Goal: Information Seeking & Learning: Learn about a topic

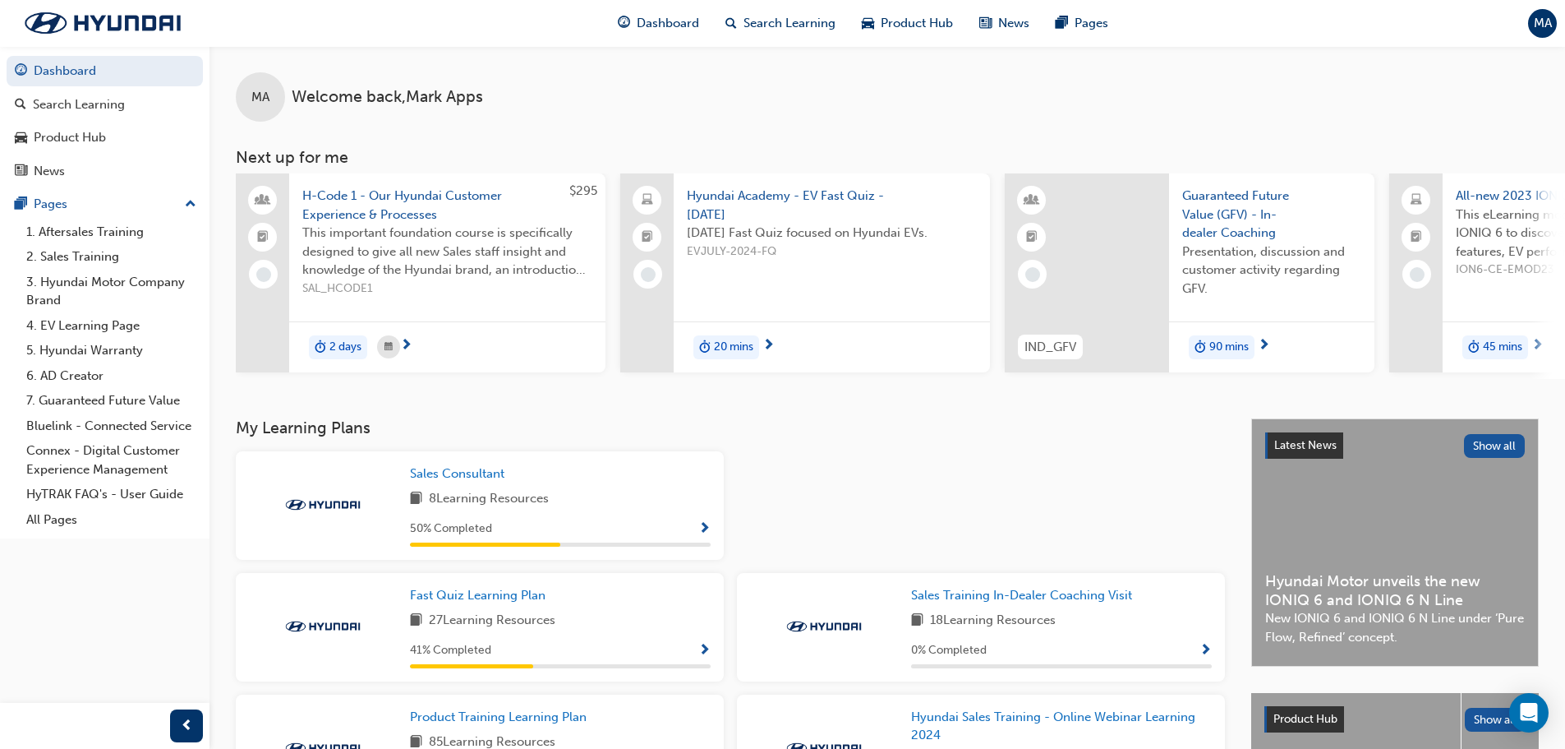
click at [708, 657] on span "Show Progress" at bounding box center [704, 650] width 12 height 15
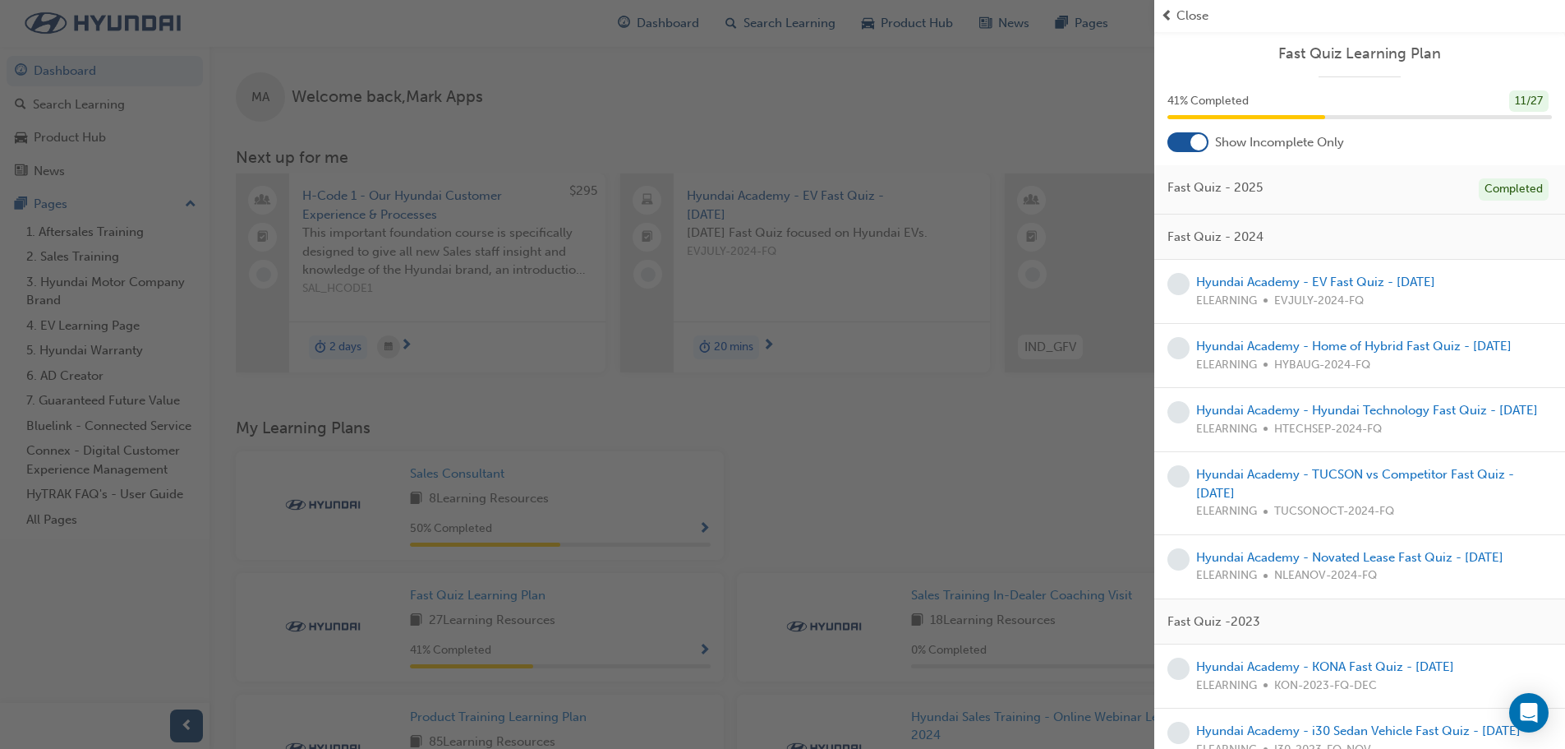
click at [1253, 375] on div "ELEARNING HYBAUG-2024-FQ" at bounding box center [1354, 365] width 316 height 19
click at [1165, 15] on span "prev-icon" at bounding box center [1167, 16] width 12 height 19
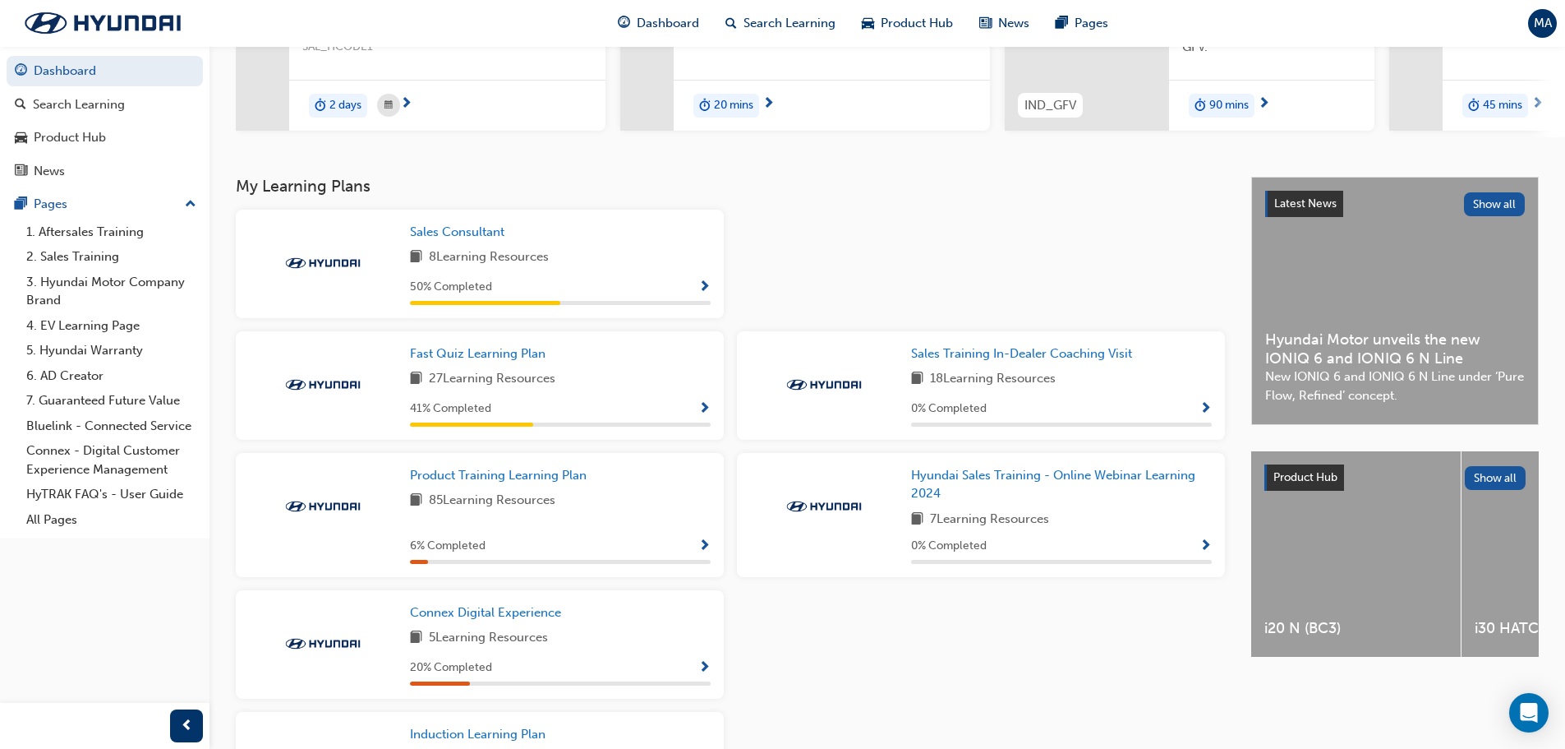
scroll to position [247, 0]
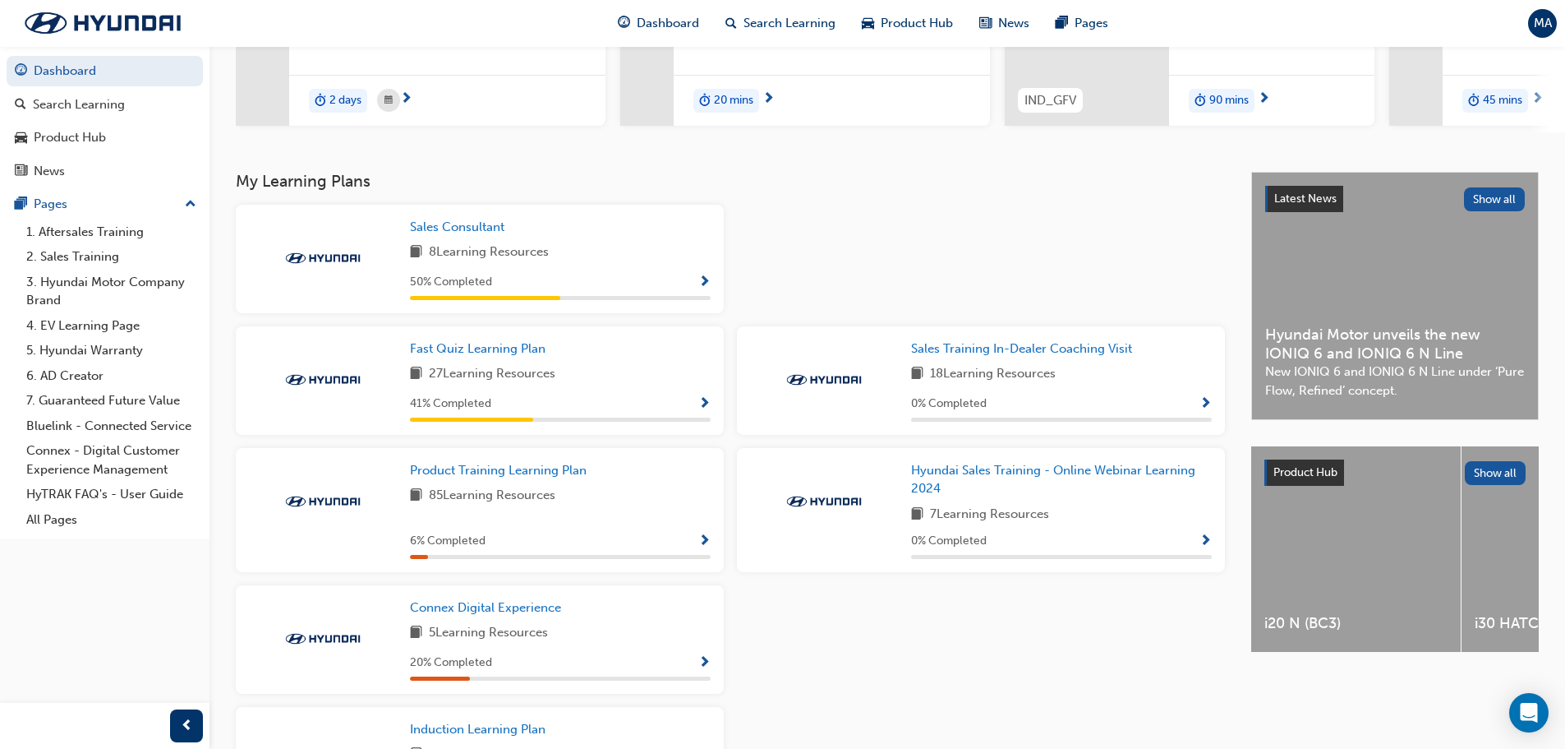
click at [703, 285] on span "Show Progress" at bounding box center [704, 282] width 12 height 15
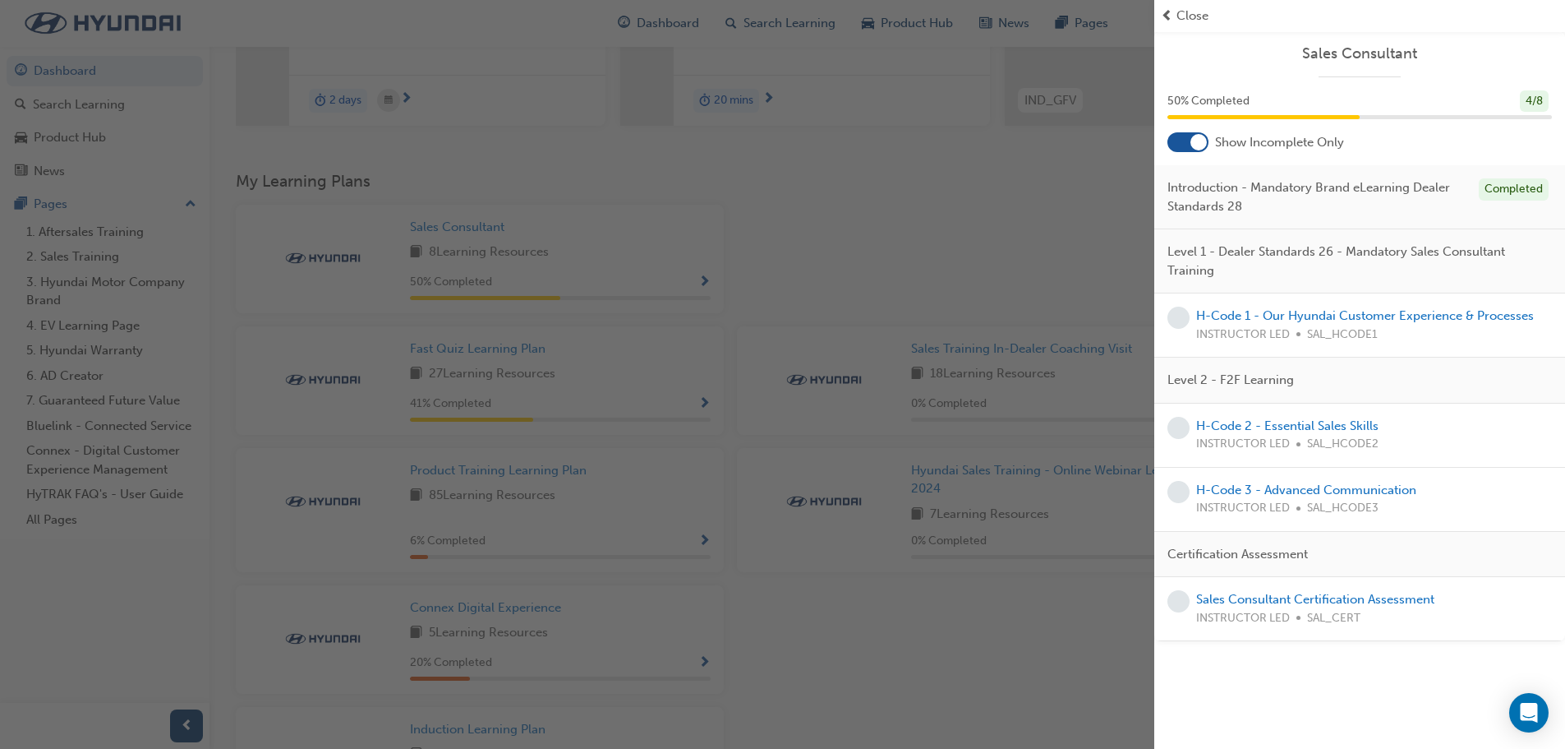
click at [1195, 16] on span "Close" at bounding box center [1193, 16] width 32 height 19
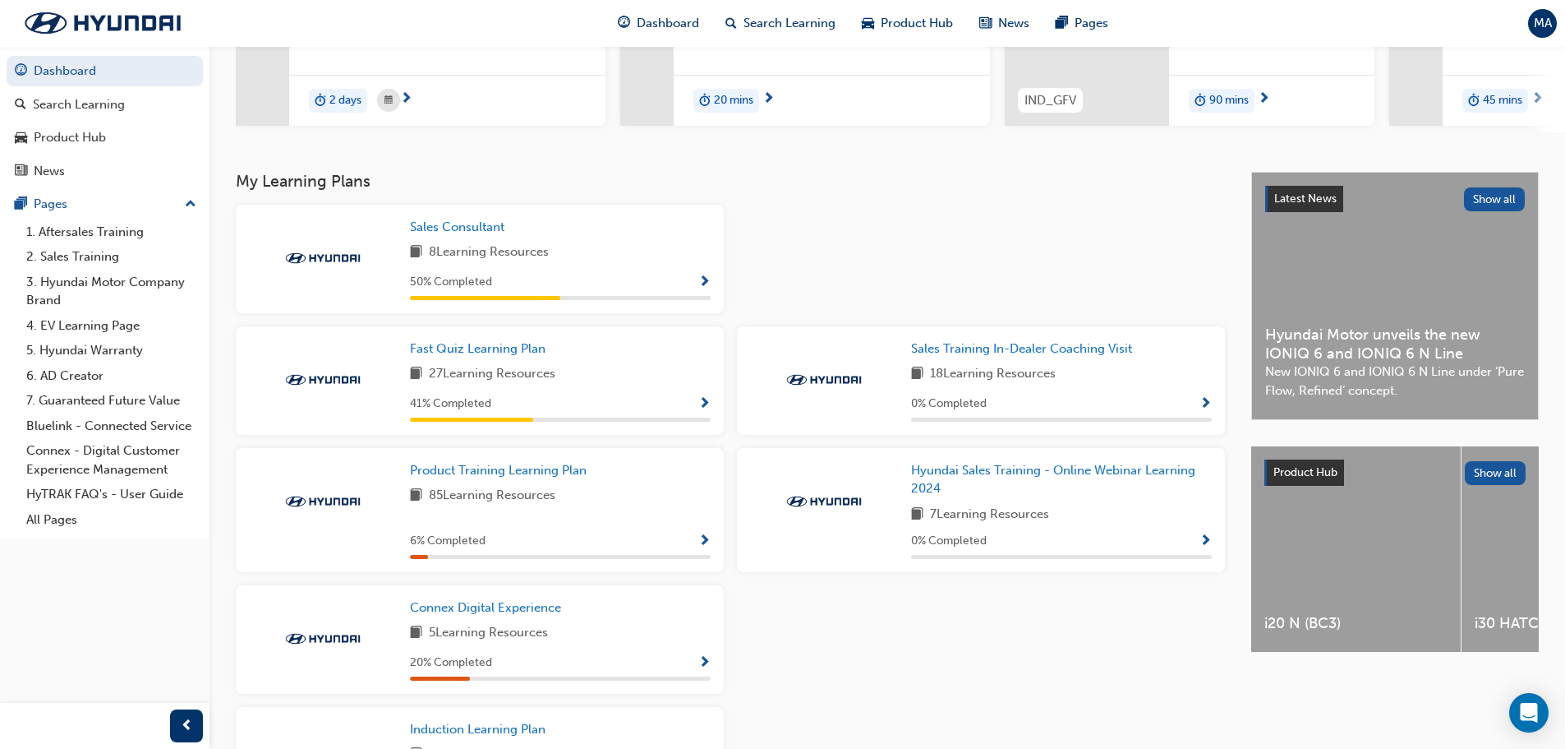
click at [705, 547] on span "Show Progress" at bounding box center [704, 541] width 12 height 15
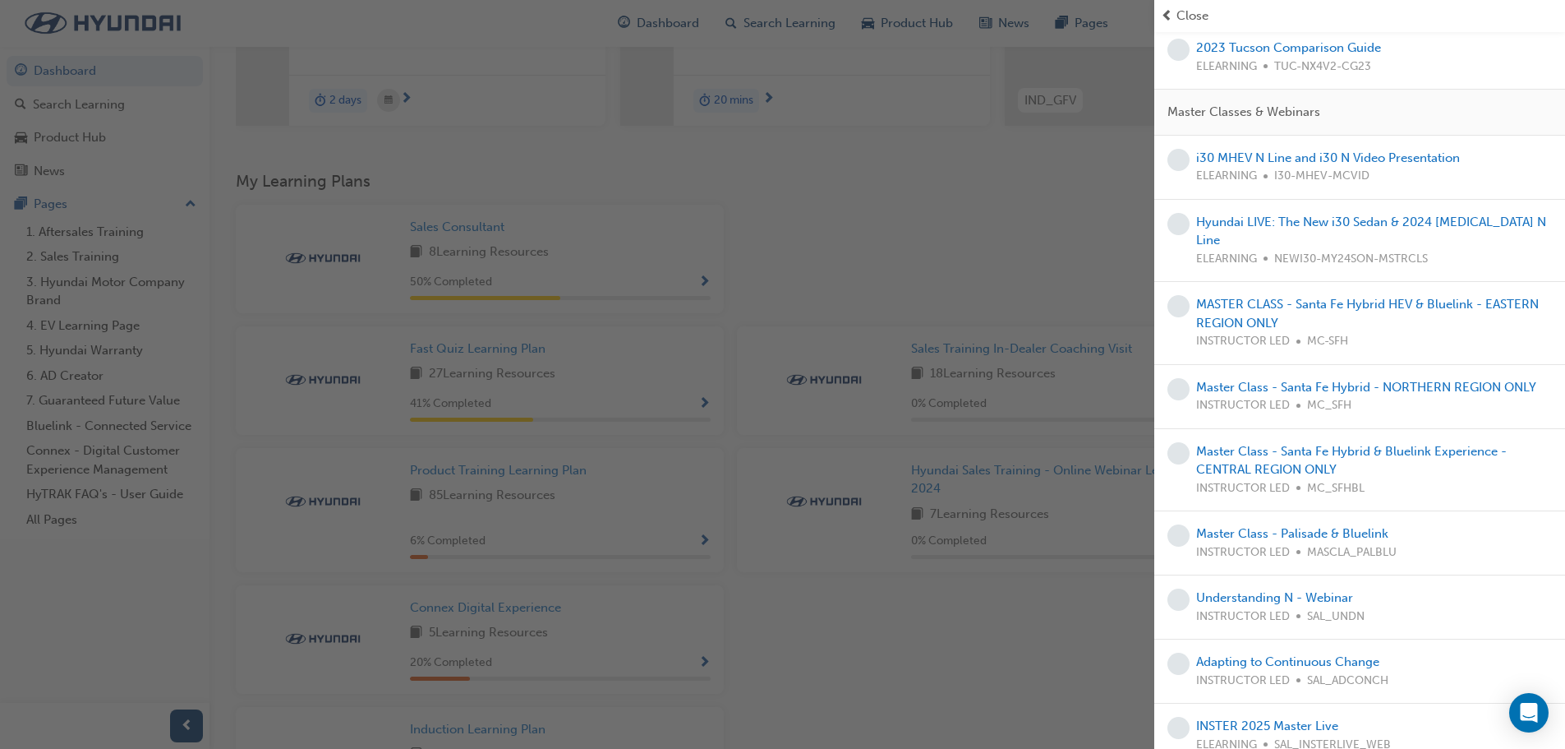
scroll to position [1808, 0]
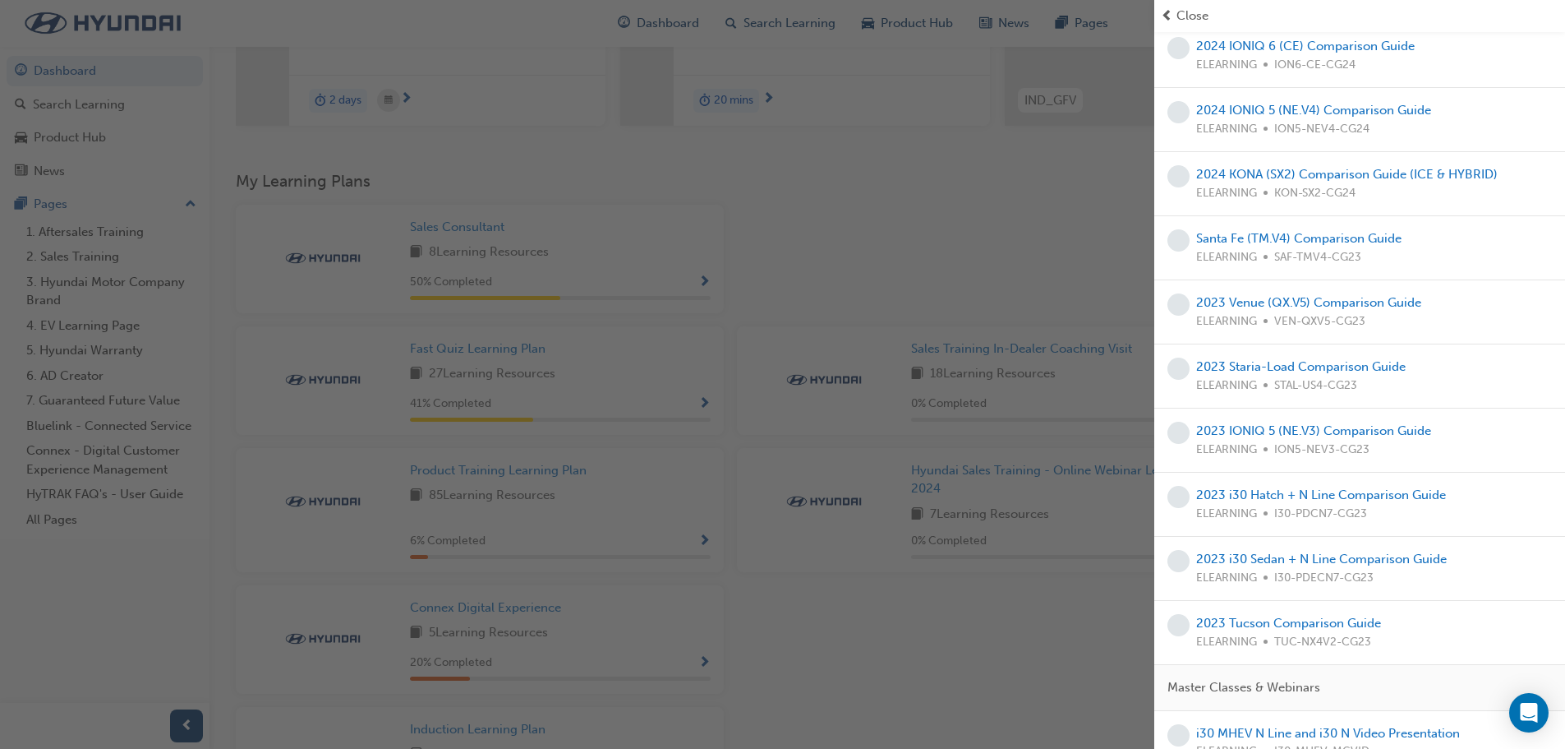
click at [1175, 7] on div "Close" at bounding box center [1360, 16] width 398 height 19
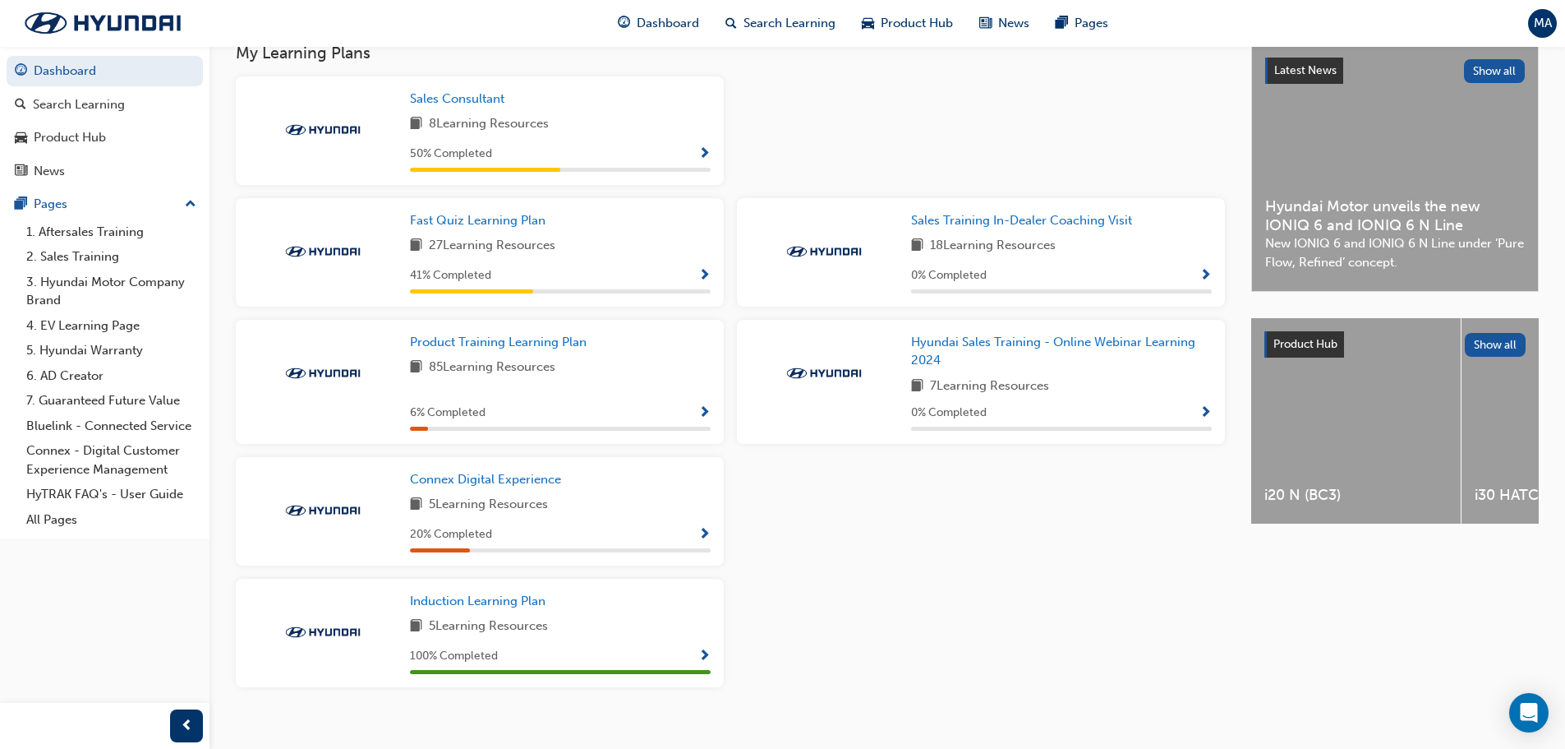
scroll to position [400, 0]
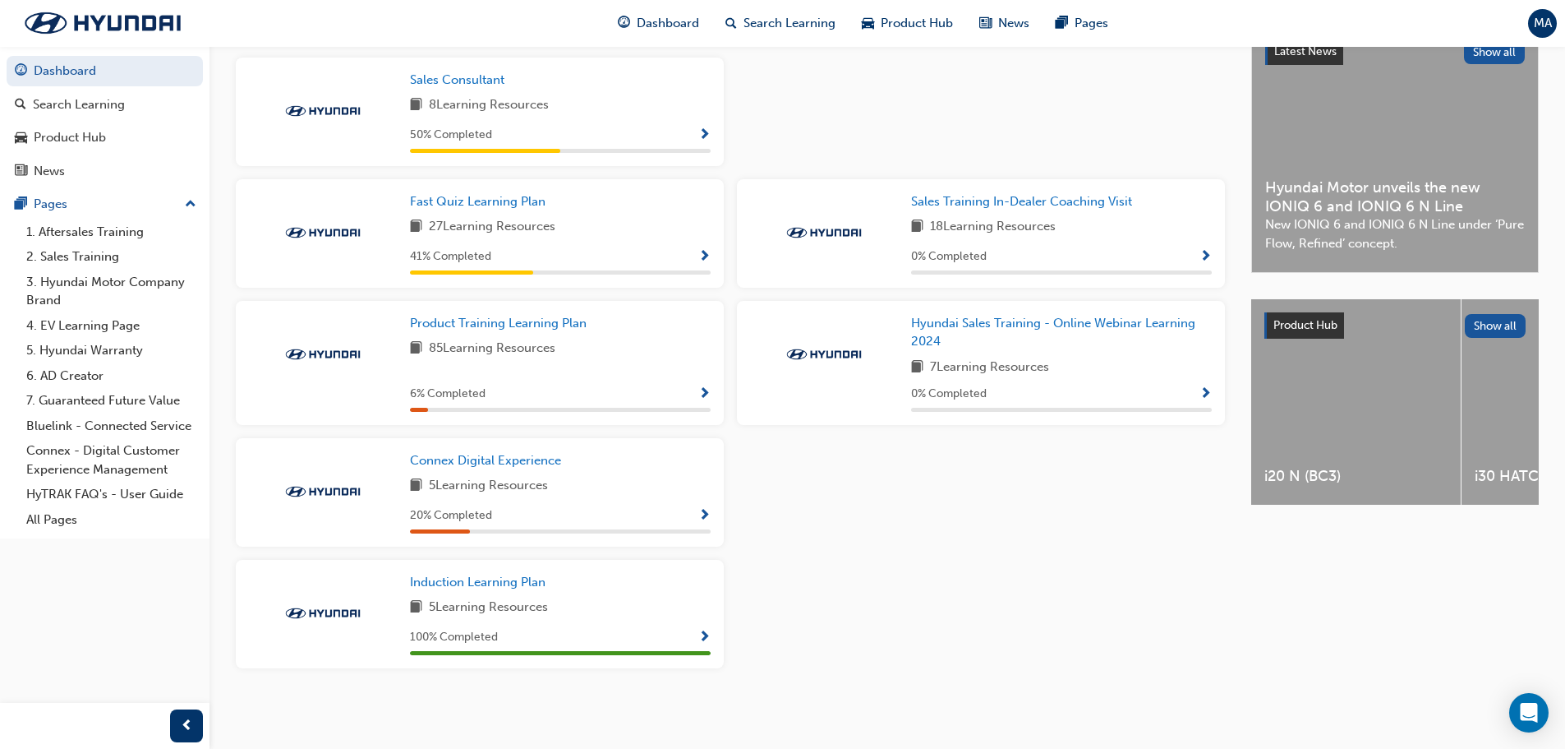
click at [1205, 256] on span "Show Progress" at bounding box center [1206, 257] width 12 height 15
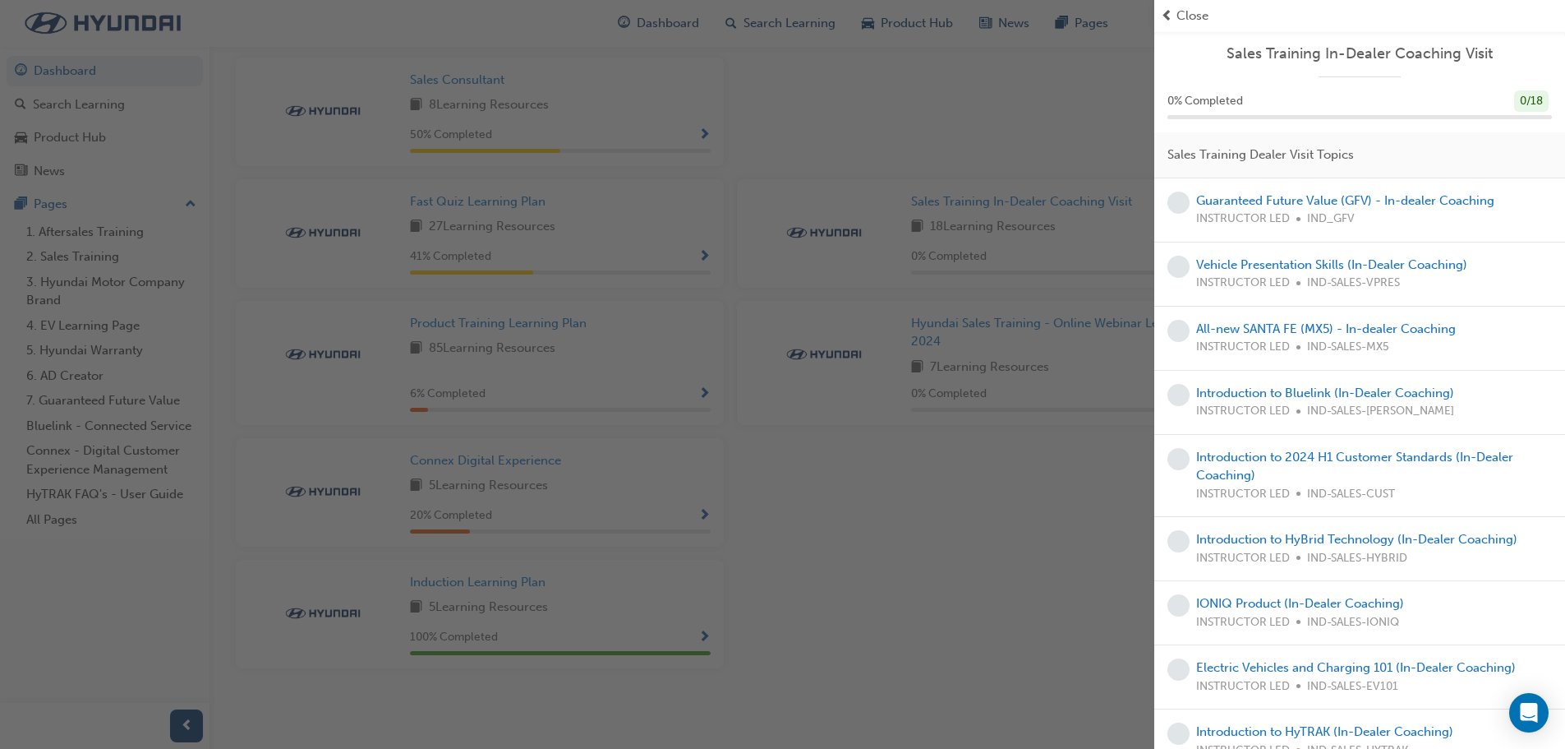
click at [1176, 14] on div "Close" at bounding box center [1360, 16] width 398 height 19
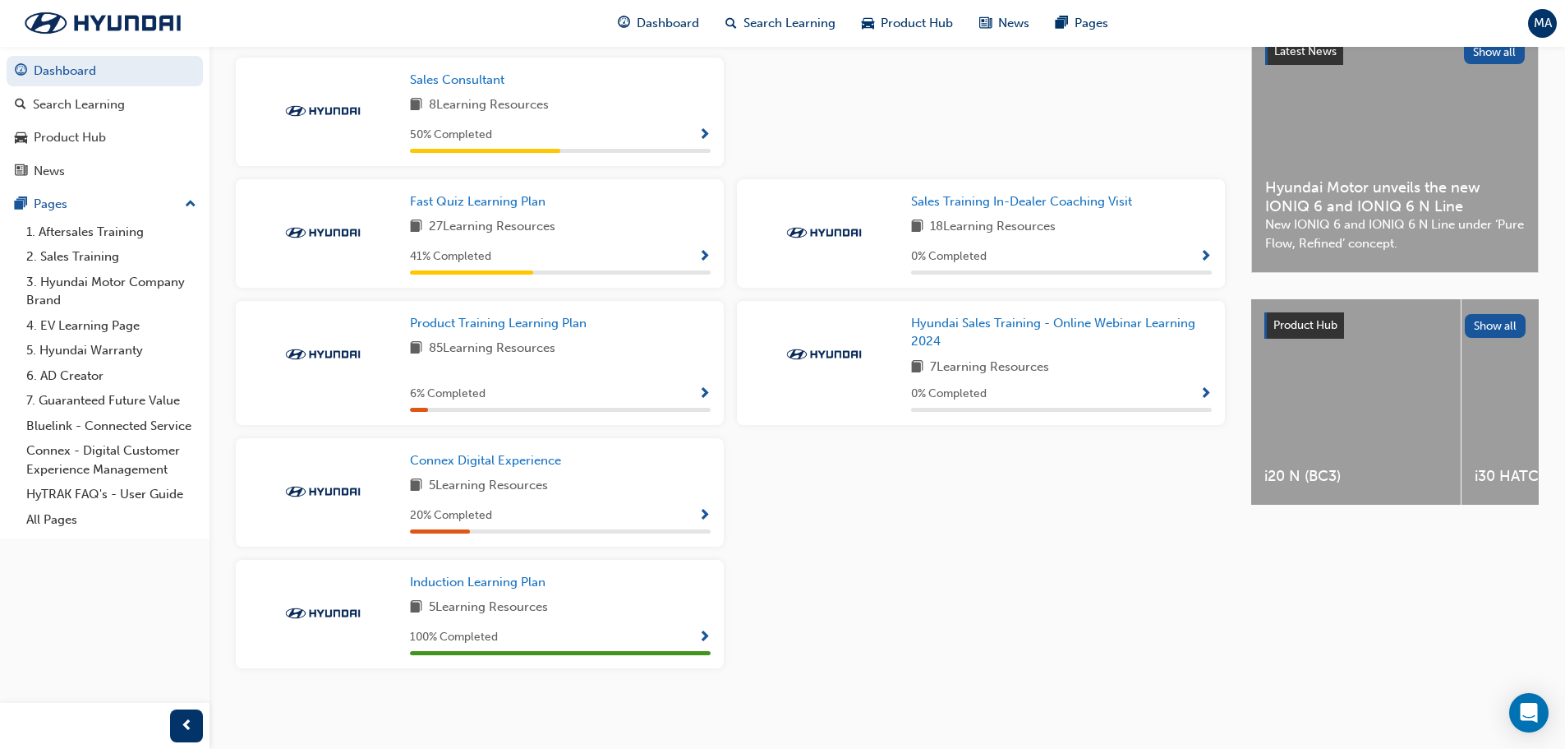
click at [704, 132] on span "Show Progress" at bounding box center [704, 135] width 12 height 15
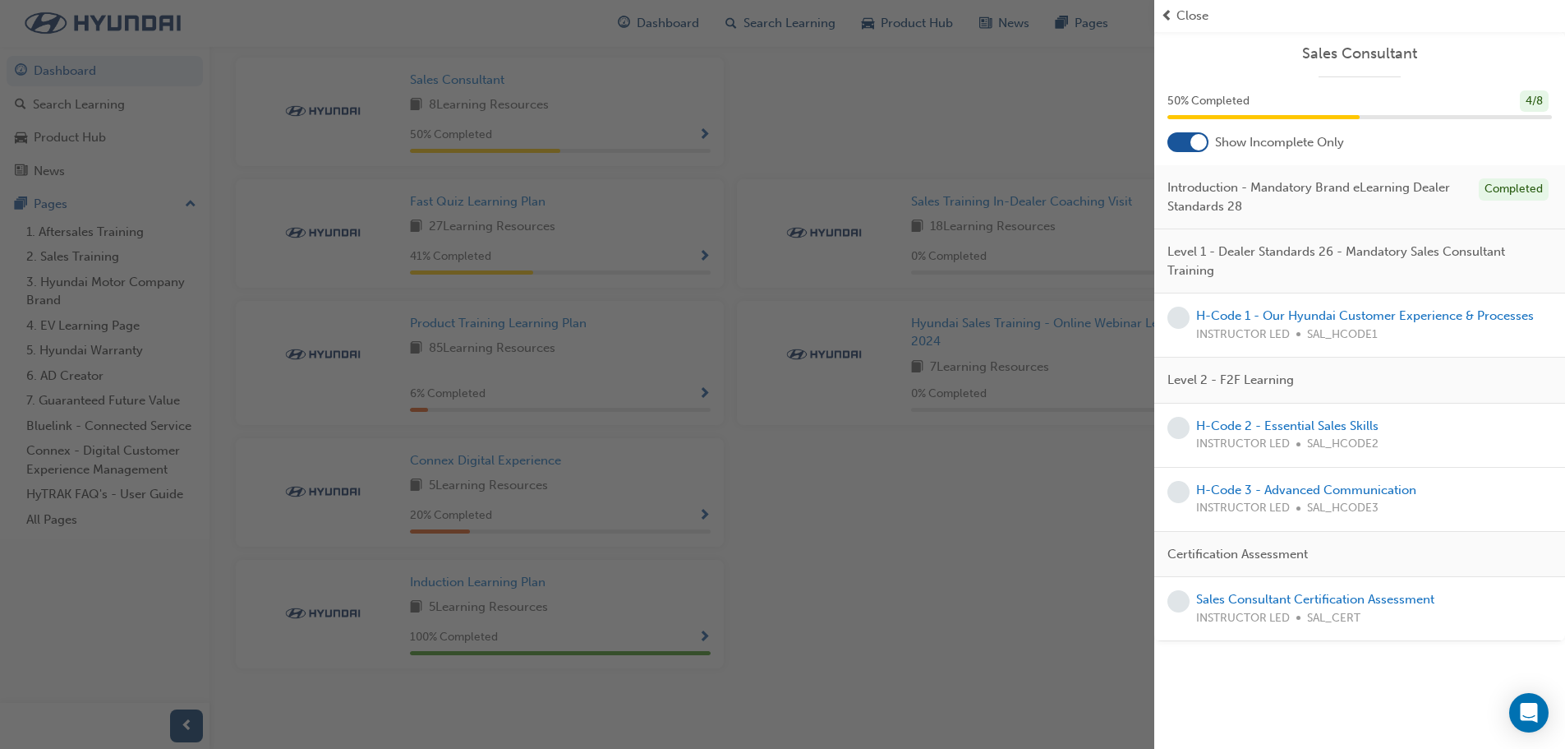
click at [1178, 16] on span "Close" at bounding box center [1193, 16] width 32 height 19
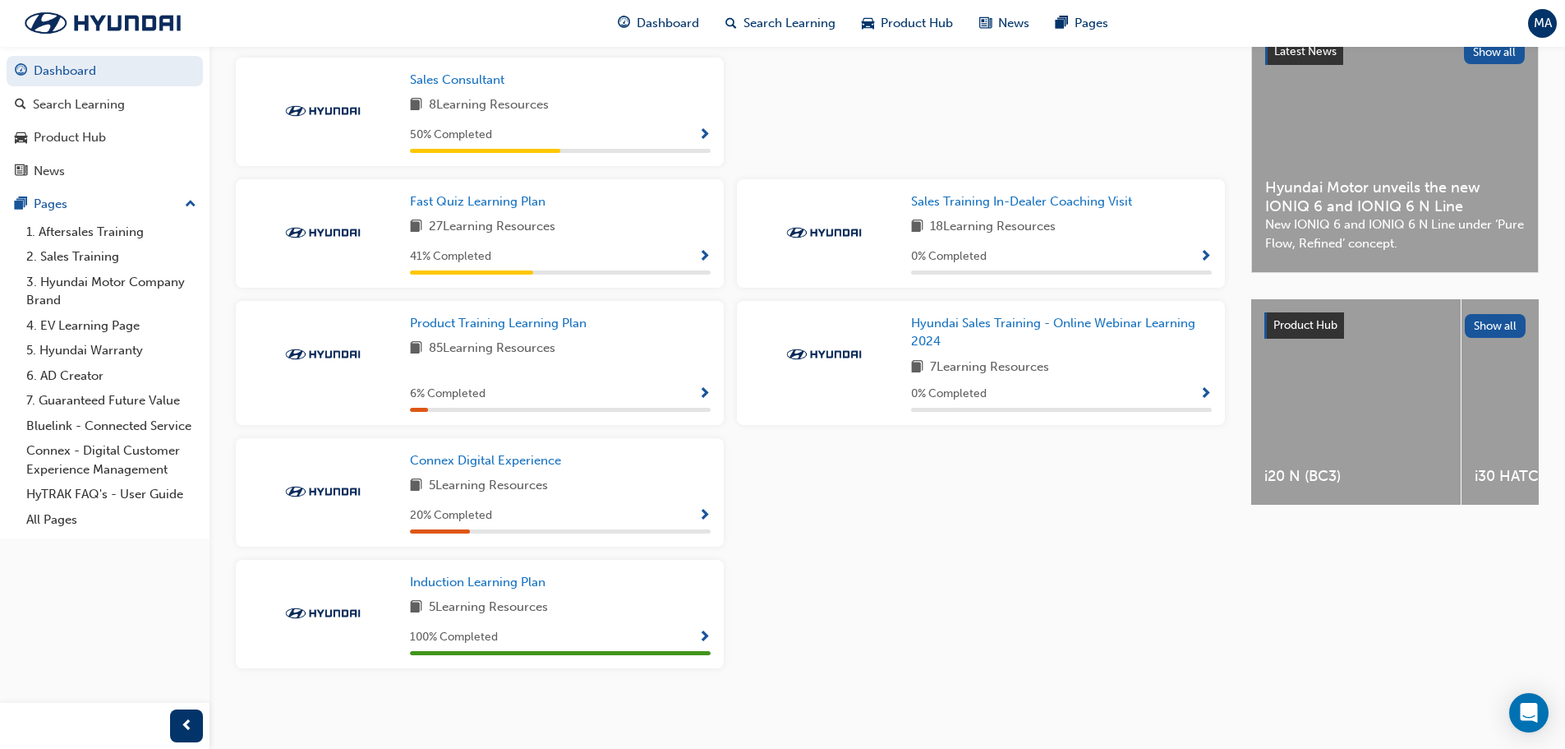
click at [707, 254] on span "Show Progress" at bounding box center [704, 257] width 12 height 15
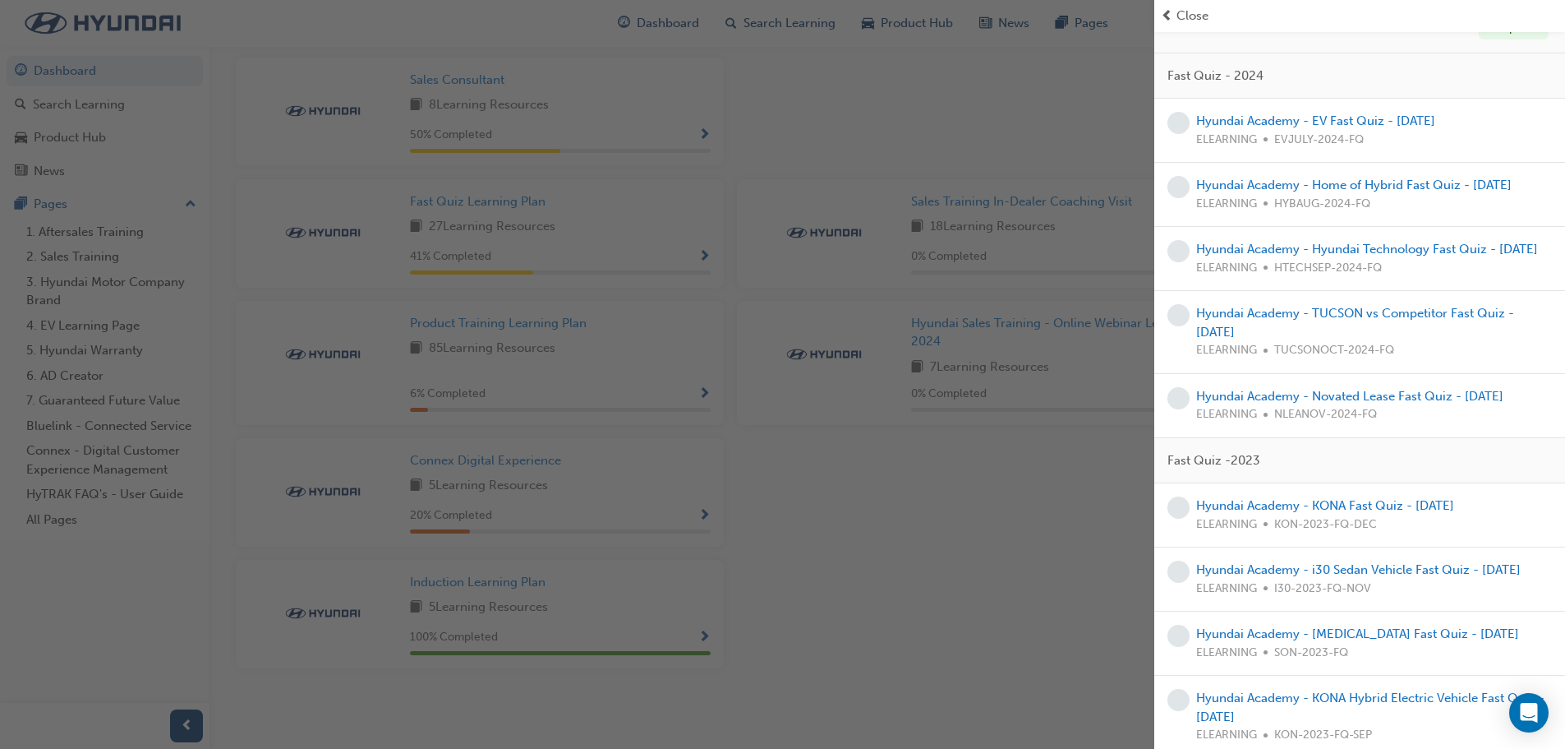
scroll to position [164, 0]
click at [705, 256] on div "button" at bounding box center [577, 374] width 1155 height 749
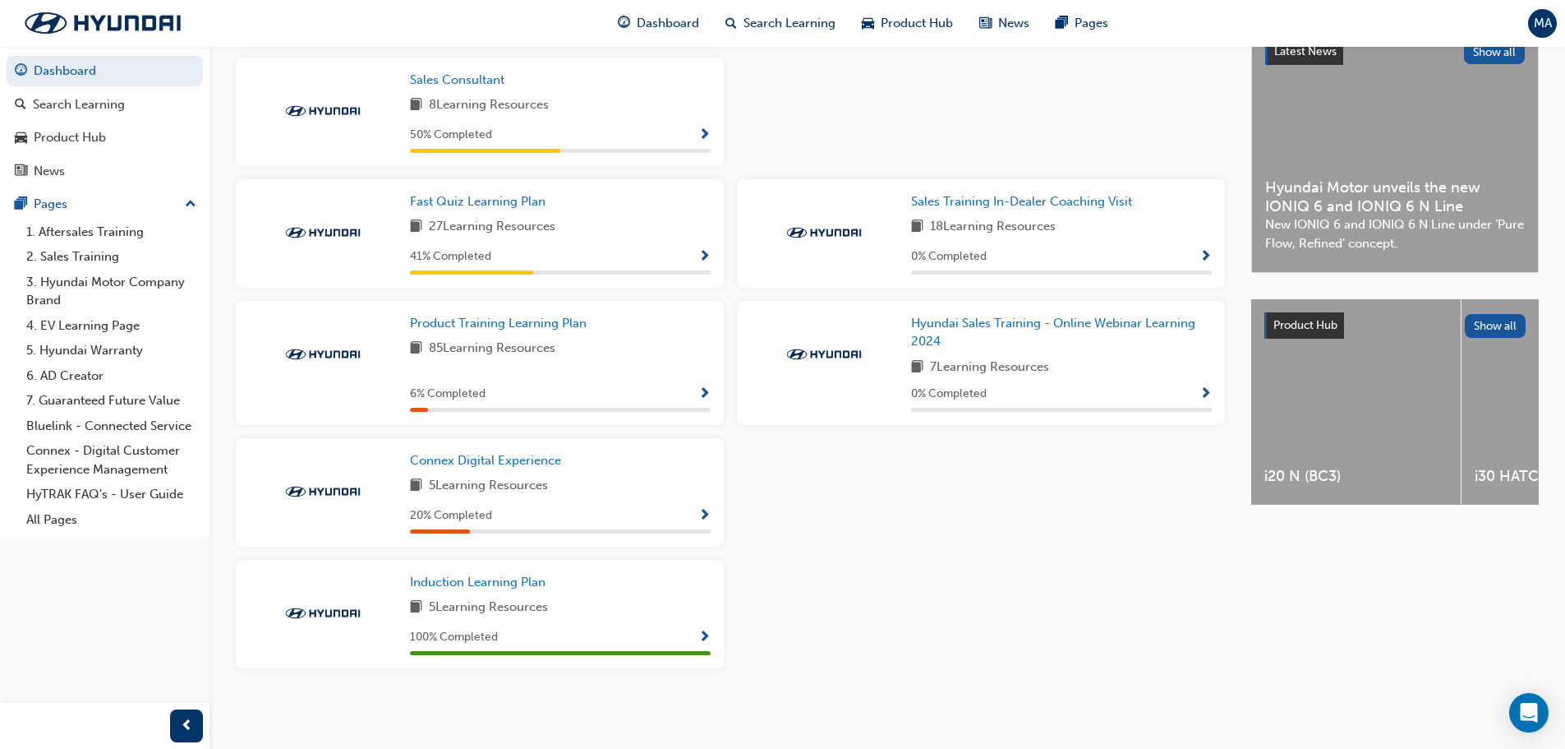
click at [706, 136] on span "Show Progress" at bounding box center [704, 135] width 12 height 15
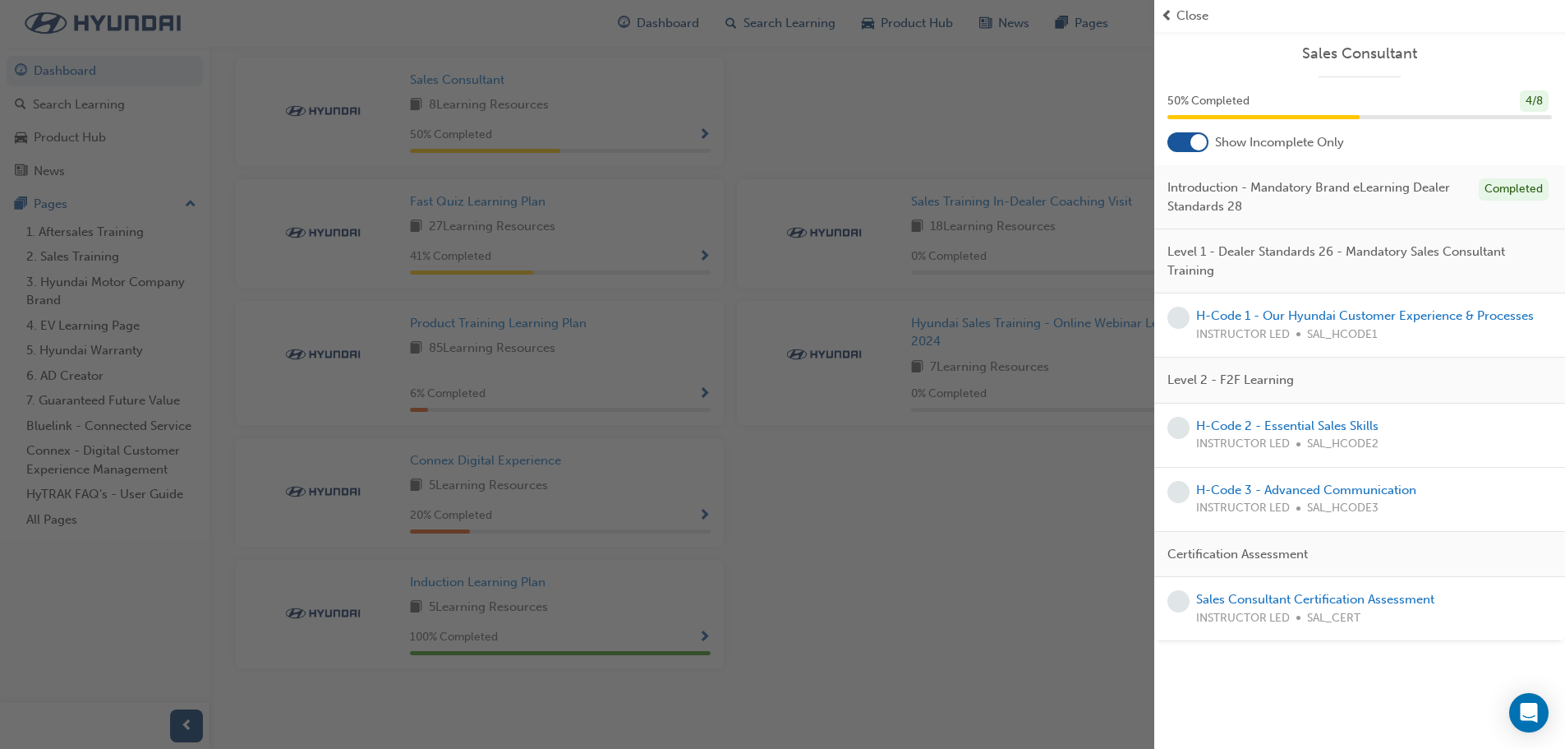
click at [1181, 16] on span "Close" at bounding box center [1193, 16] width 32 height 19
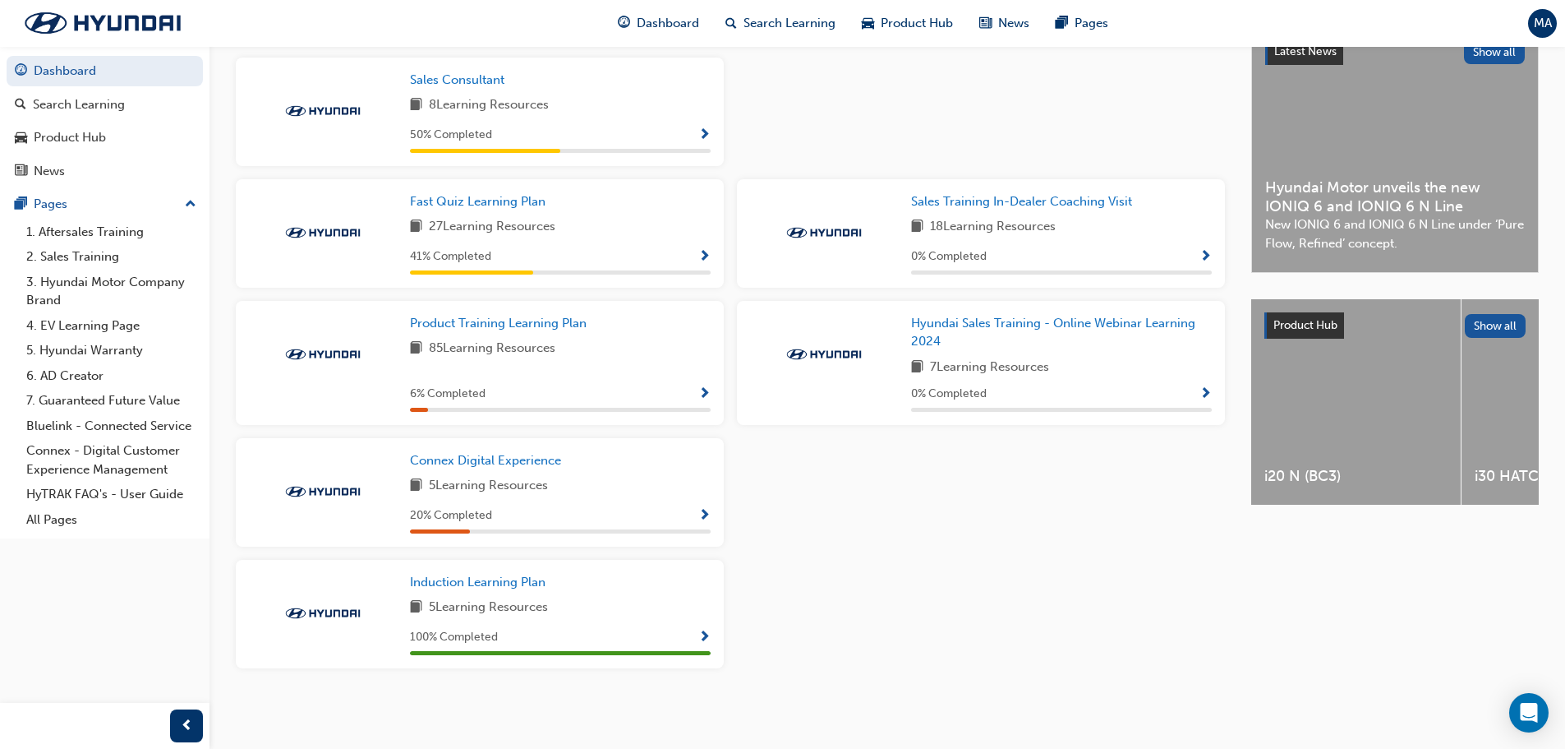
click at [709, 395] on span "Show Progress" at bounding box center [704, 394] width 12 height 15
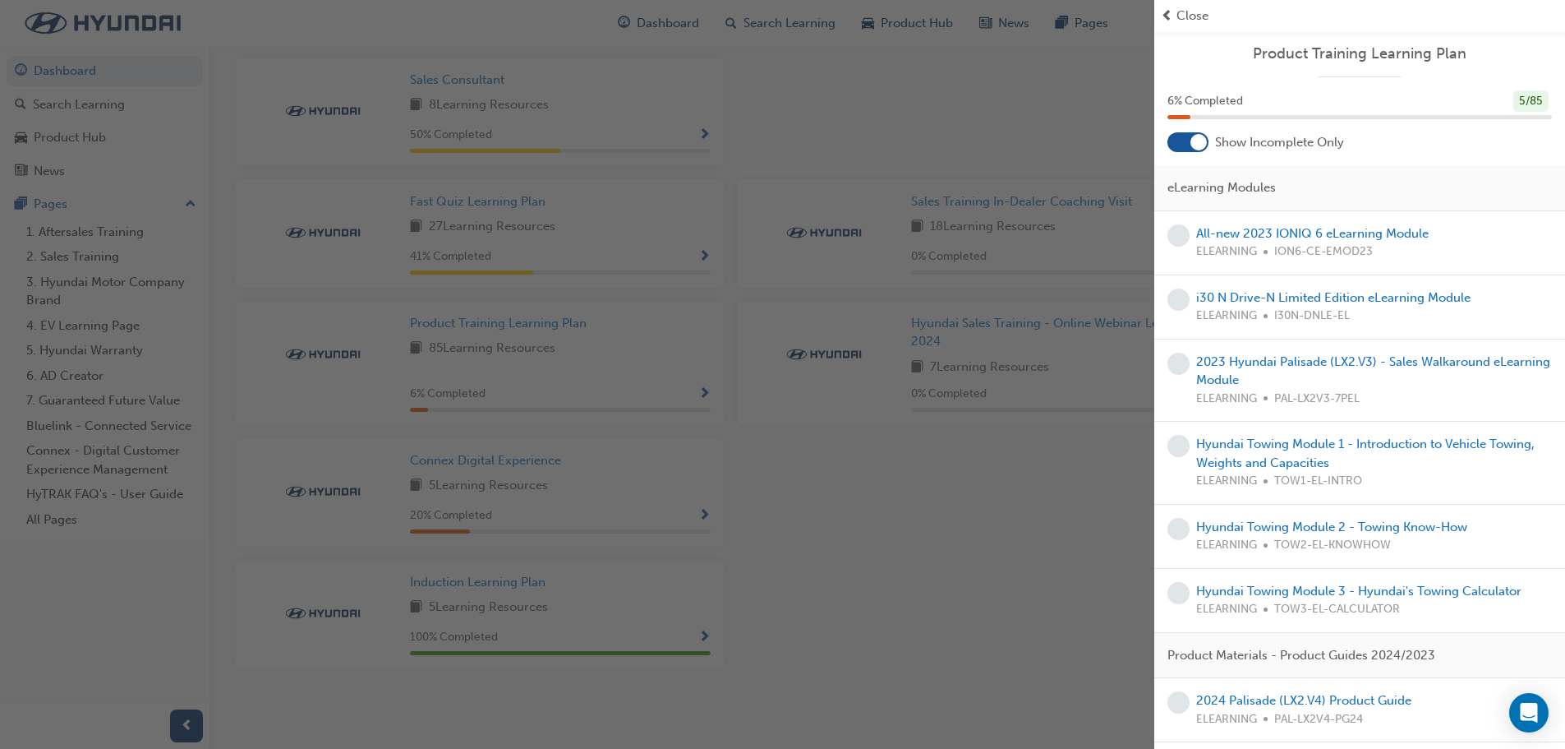
click at [1168, 14] on span "prev-icon" at bounding box center [1167, 16] width 12 height 19
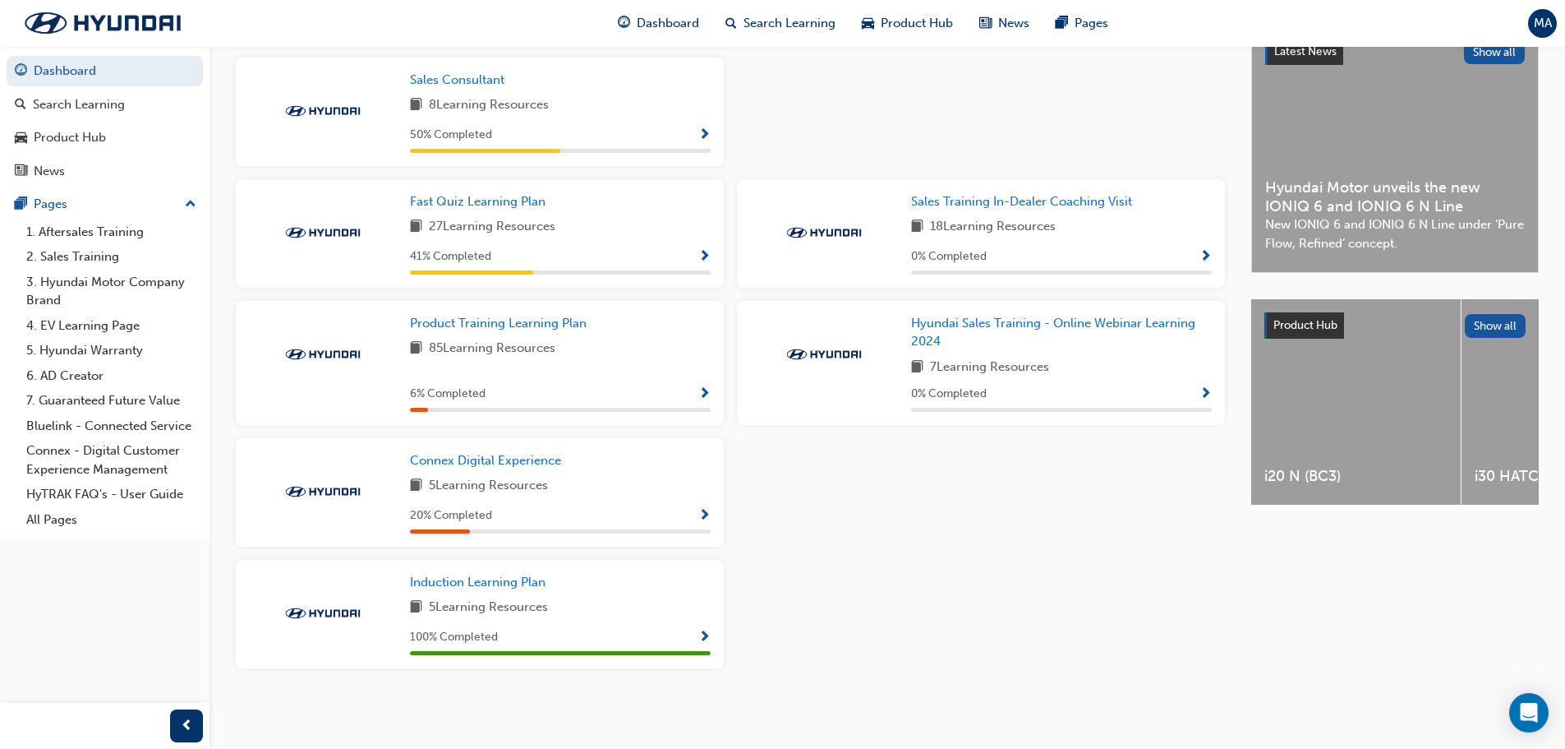
click at [703, 131] on span "Show Progress" at bounding box center [704, 135] width 12 height 15
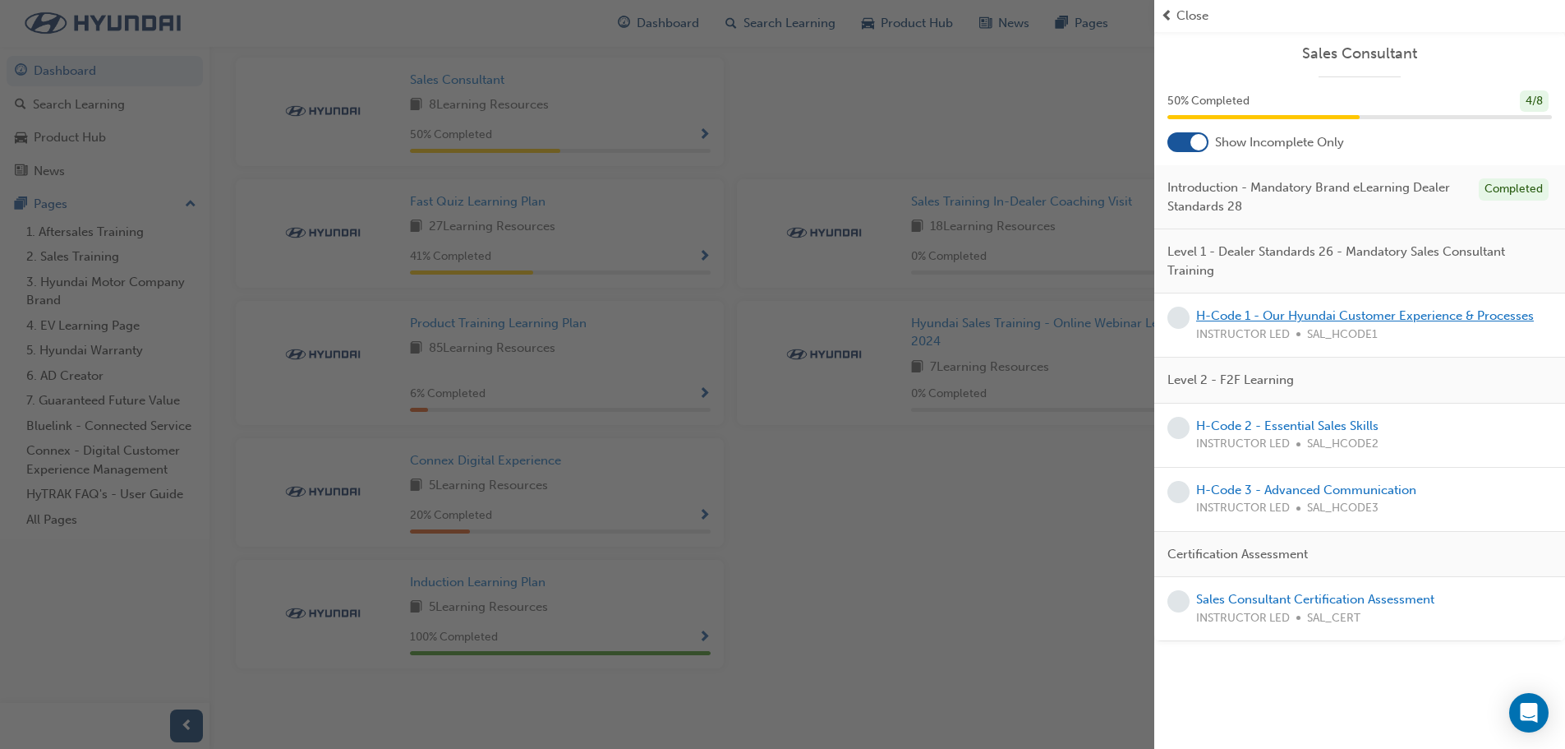
click at [1253, 317] on link "H-Code 1 - Our Hyundai Customer Experience & Processes" at bounding box center [1365, 315] width 338 height 15
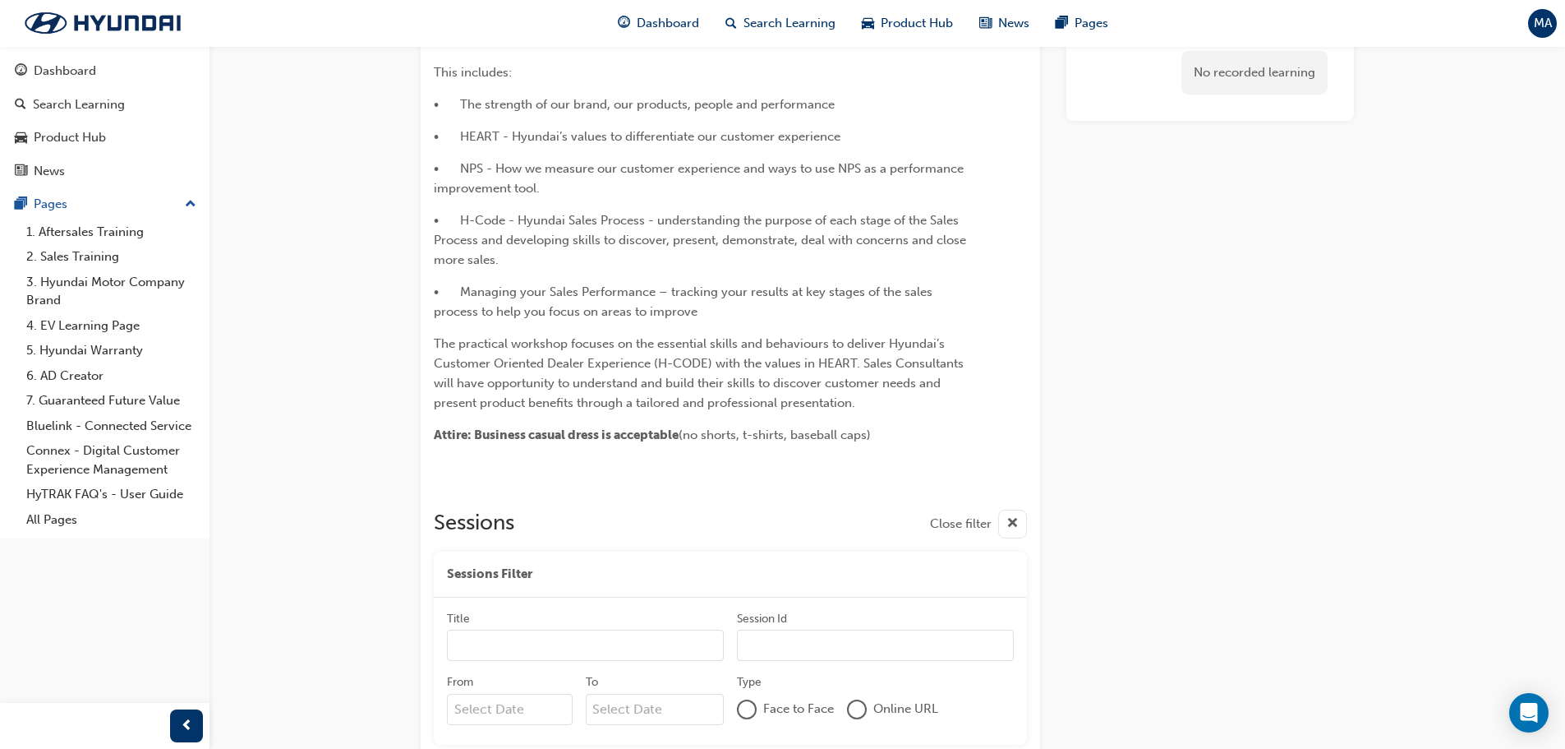
scroll to position [329, 0]
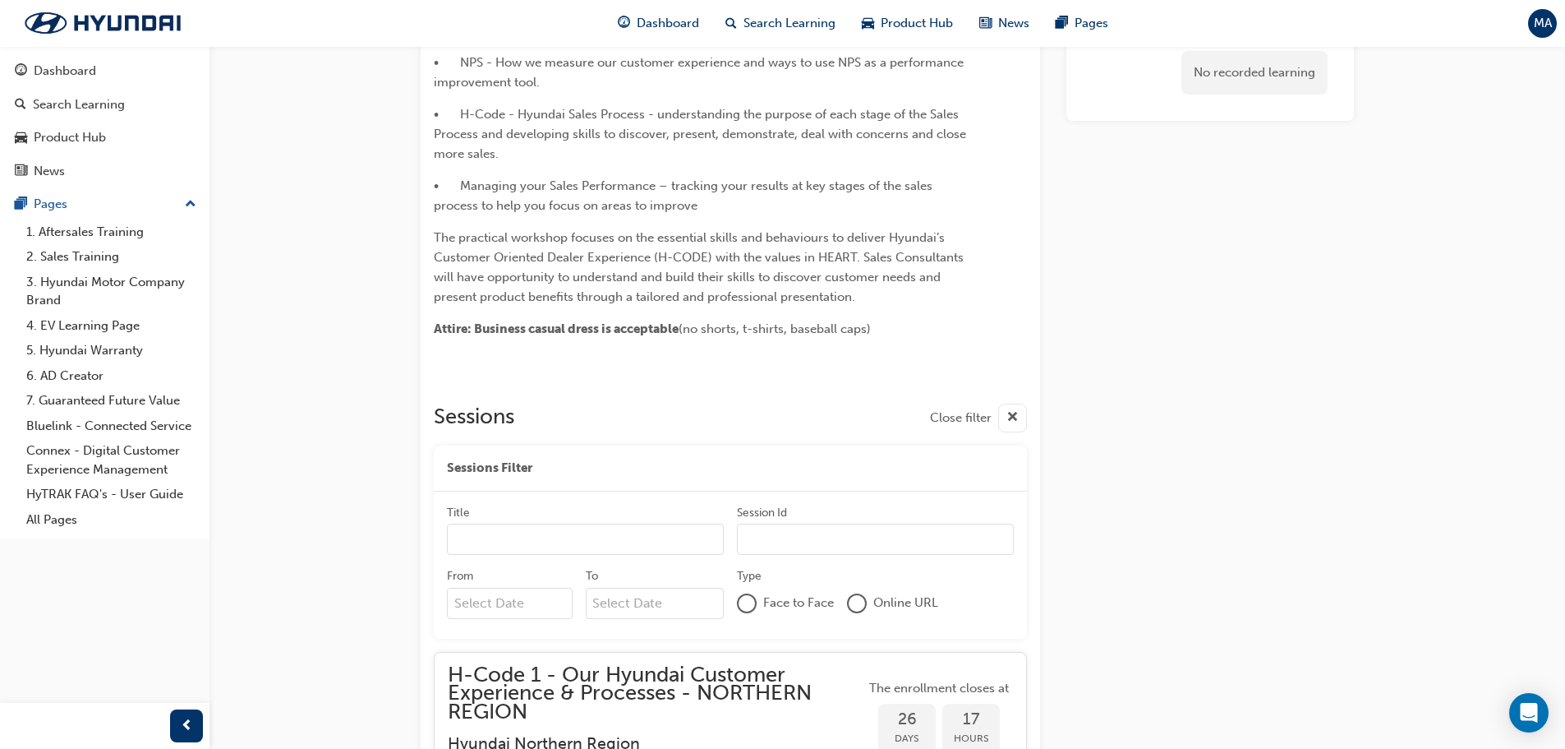
click at [855, 603] on div at bounding box center [857, 603] width 16 height 16
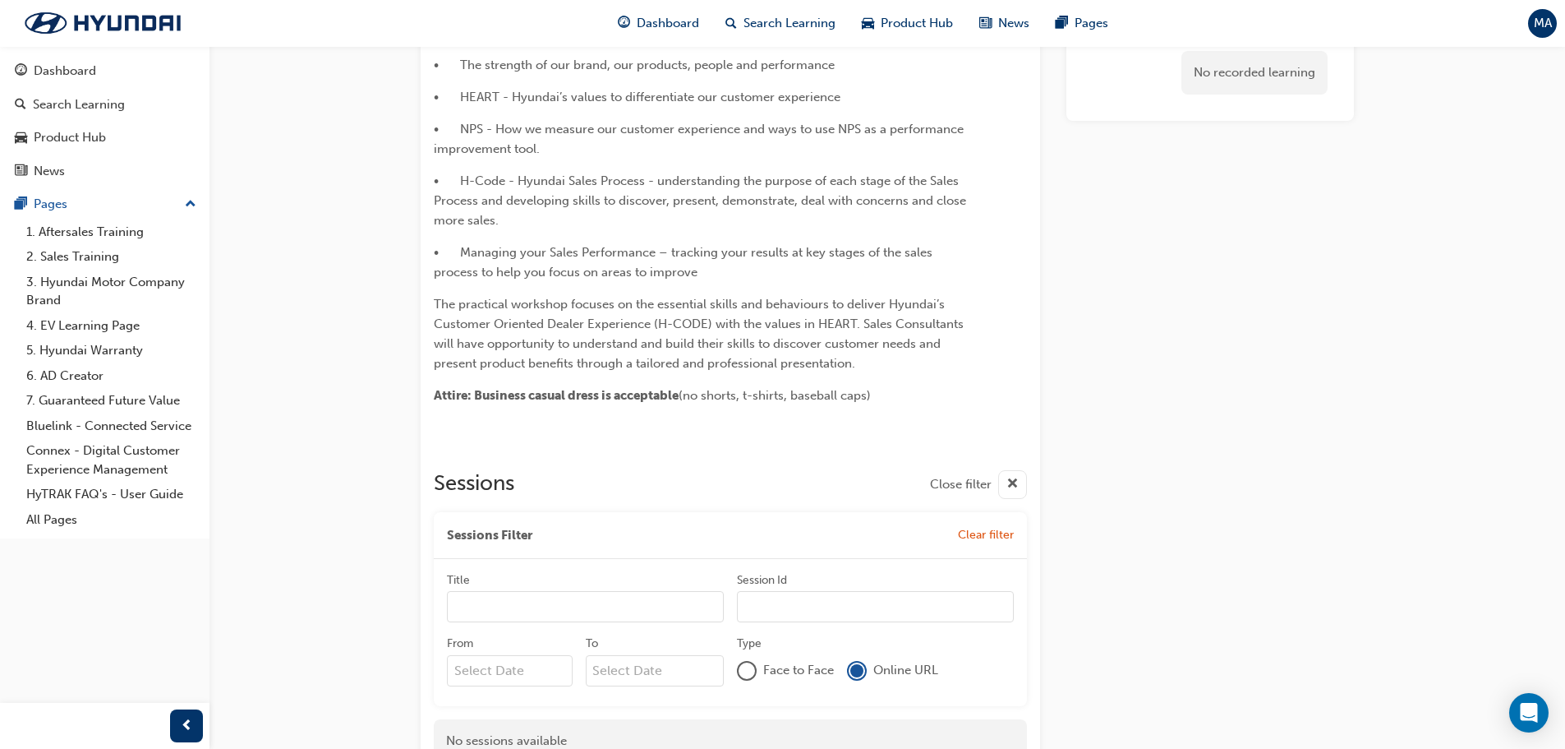
scroll to position [0, 0]
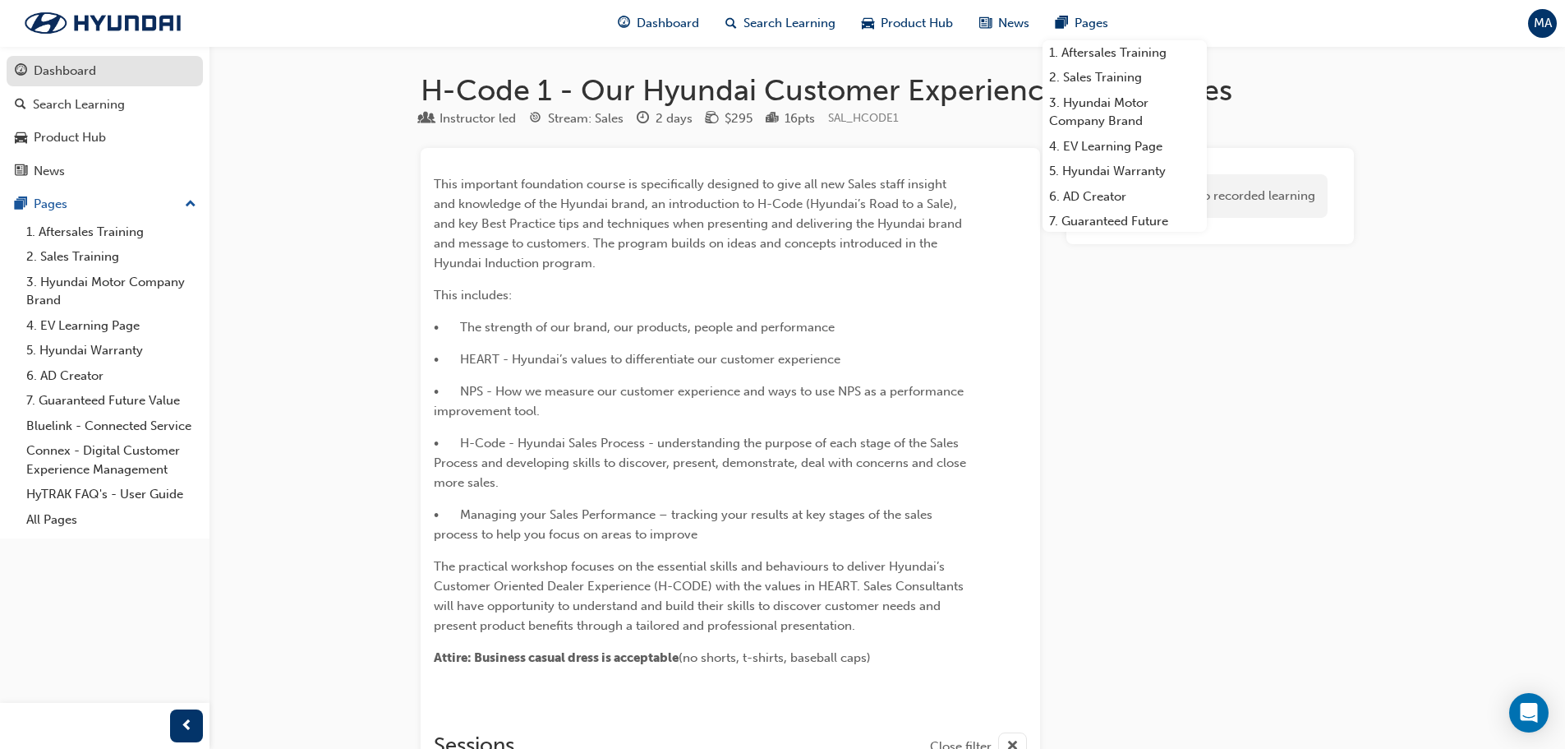
click at [85, 70] on div "Dashboard" at bounding box center [65, 71] width 62 height 19
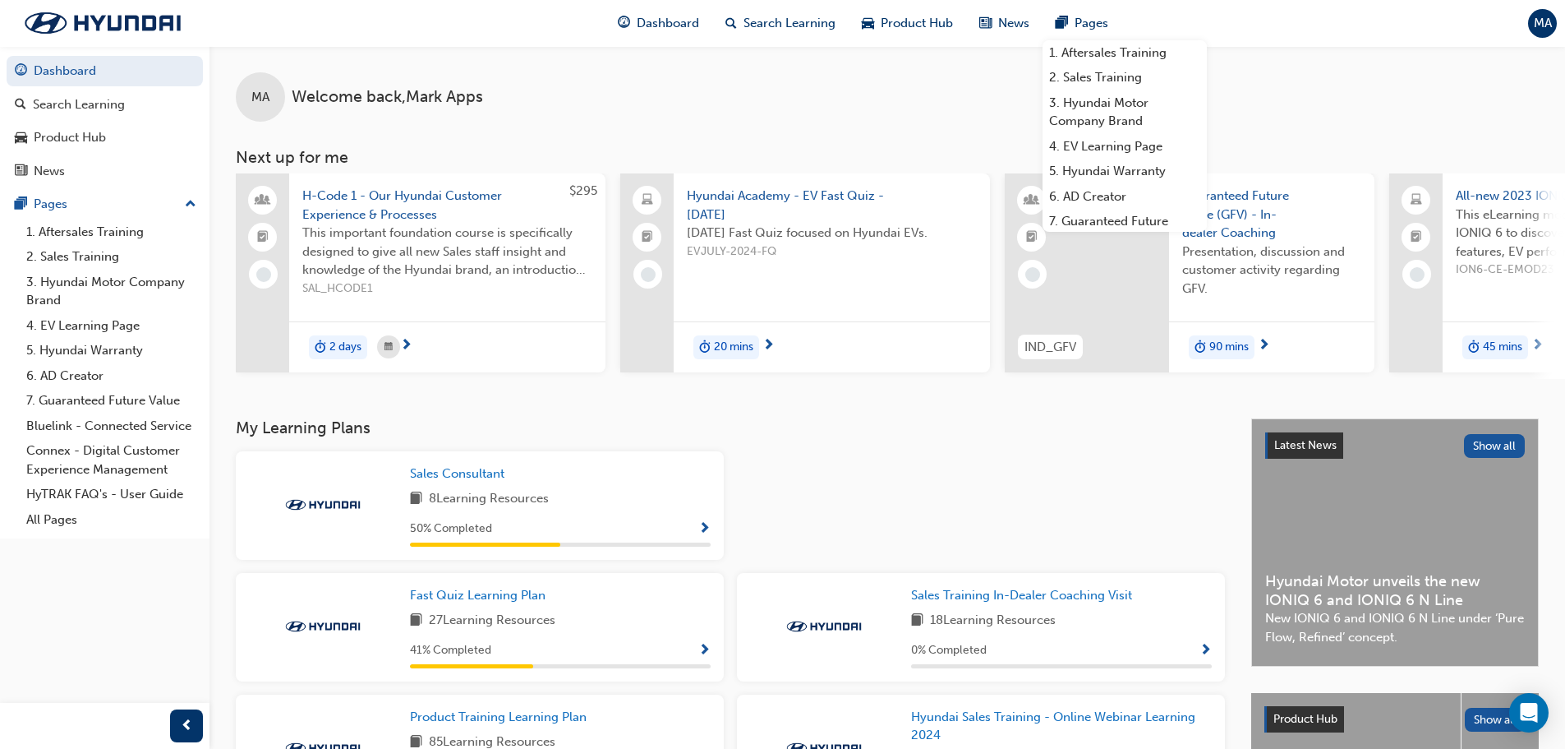
click at [938, 106] on div "MA Welcome back , [PERSON_NAME] Apps" at bounding box center [888, 84] width 1356 height 76
